Goal: Book appointment/travel/reservation

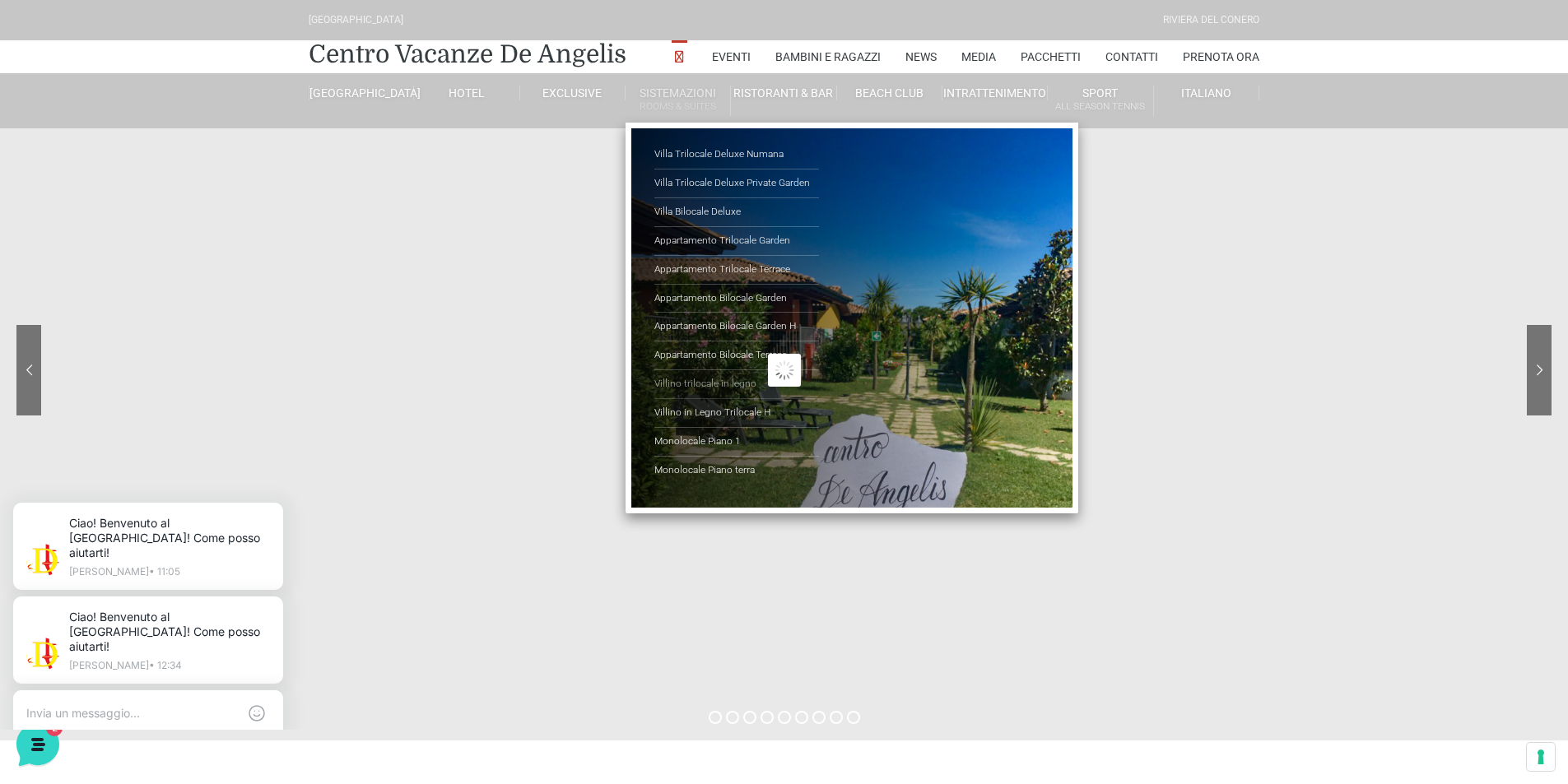
click at [702, 378] on link "Villino trilocale in legno" at bounding box center [736, 385] width 165 height 29
